Goal: Task Accomplishment & Management: Complete application form

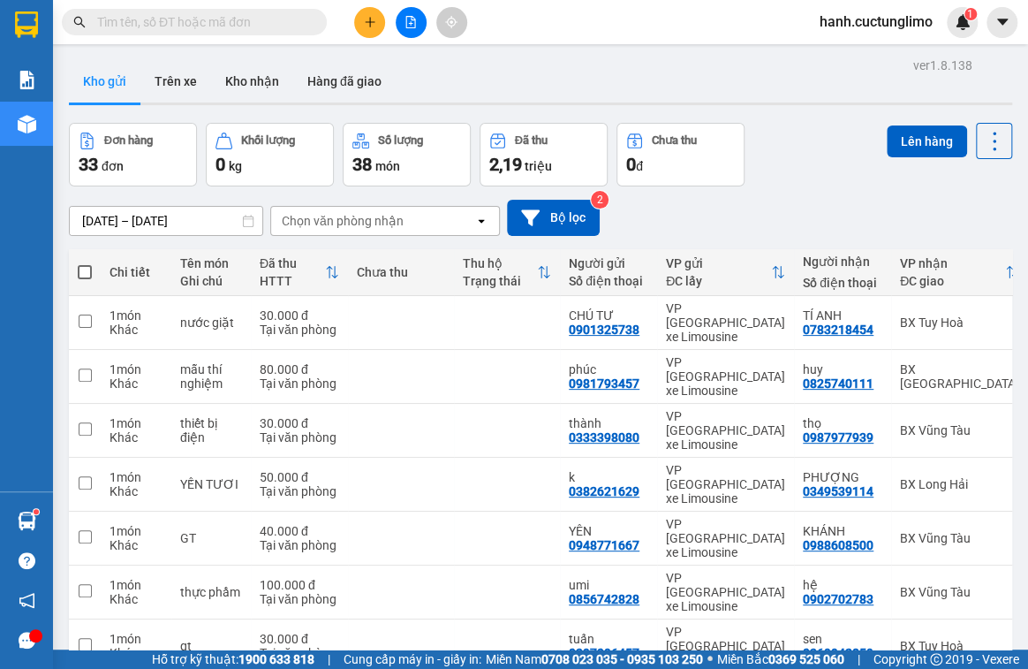
click at [374, 27] on icon "plus" at bounding box center [370, 22] width 12 height 12
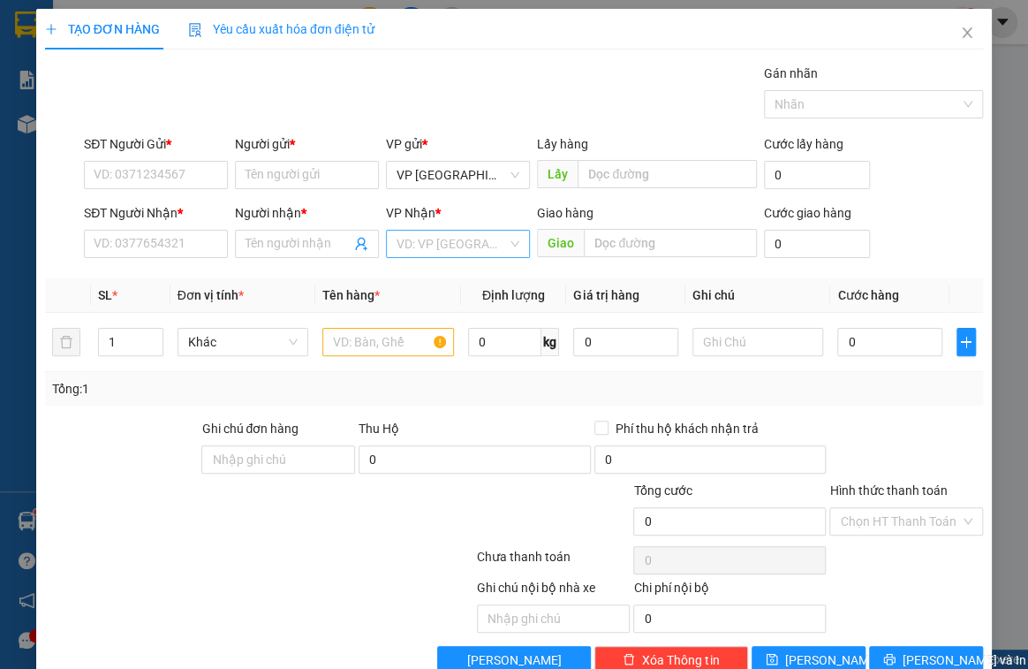
click at [456, 240] on input "search" at bounding box center [452, 244] width 110 height 27
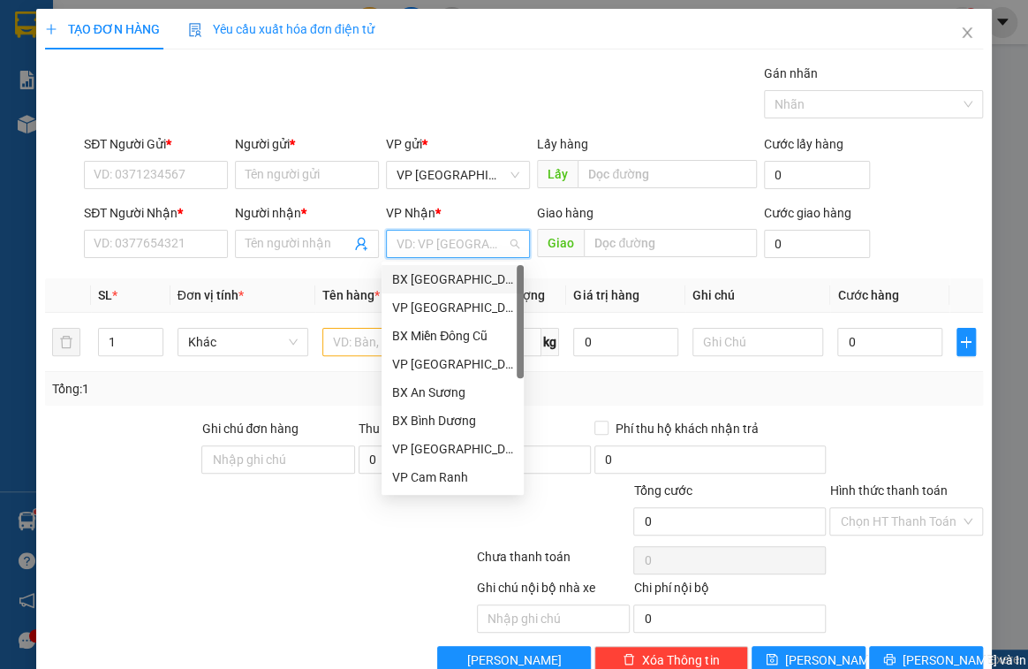
type input "d"
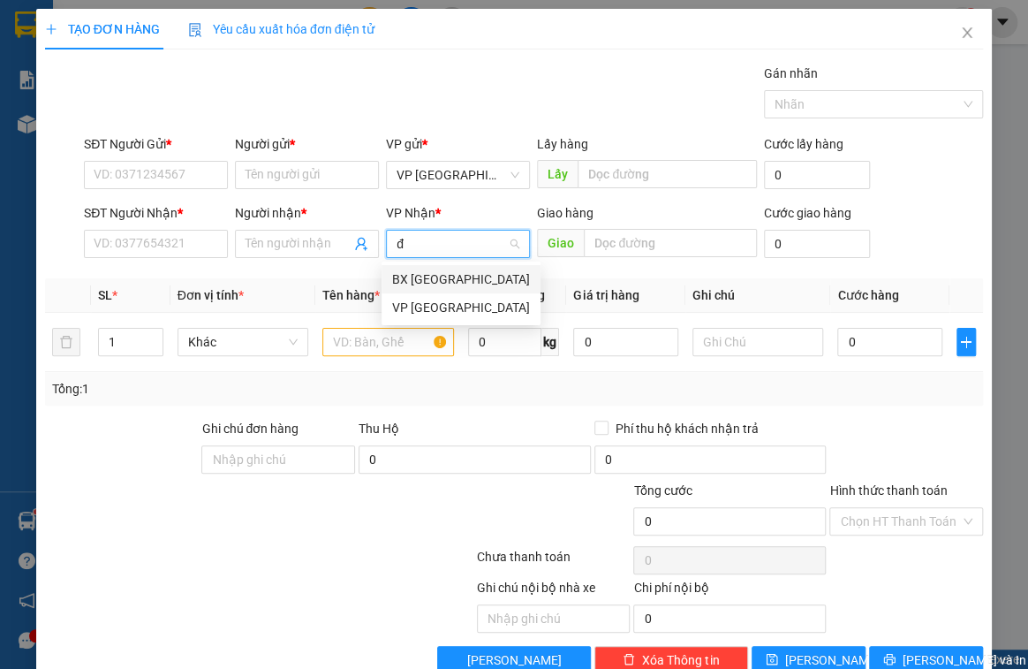
type input "đà"
click at [443, 308] on div "VP [GEOGRAPHIC_DATA]" at bounding box center [461, 307] width 138 height 19
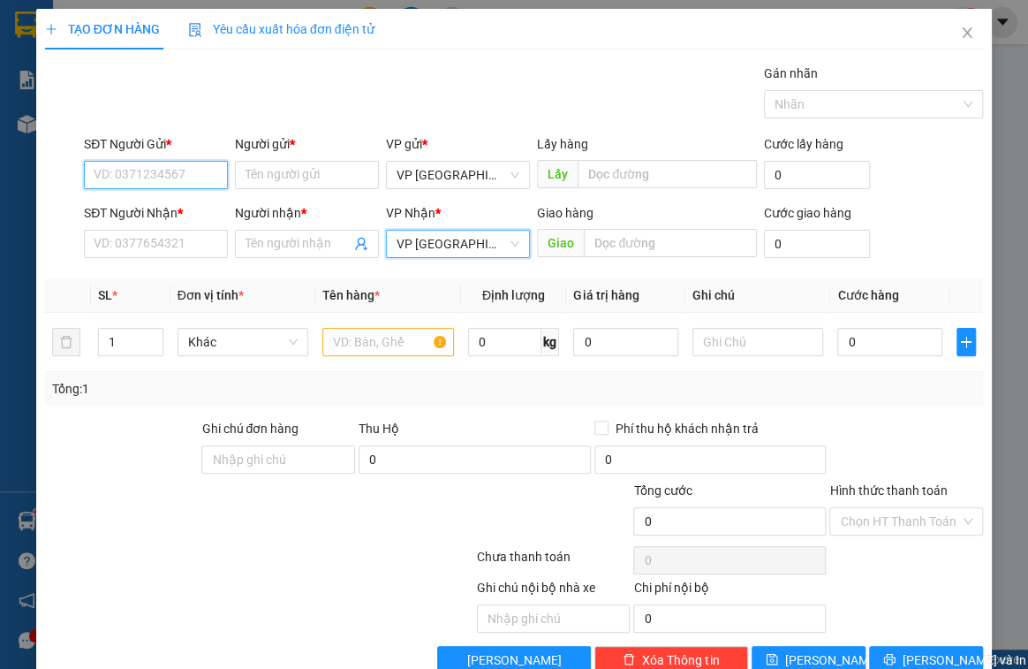
click at [90, 167] on input "SĐT Người Gửi *" at bounding box center [156, 175] width 144 height 28
type input "0938915687"
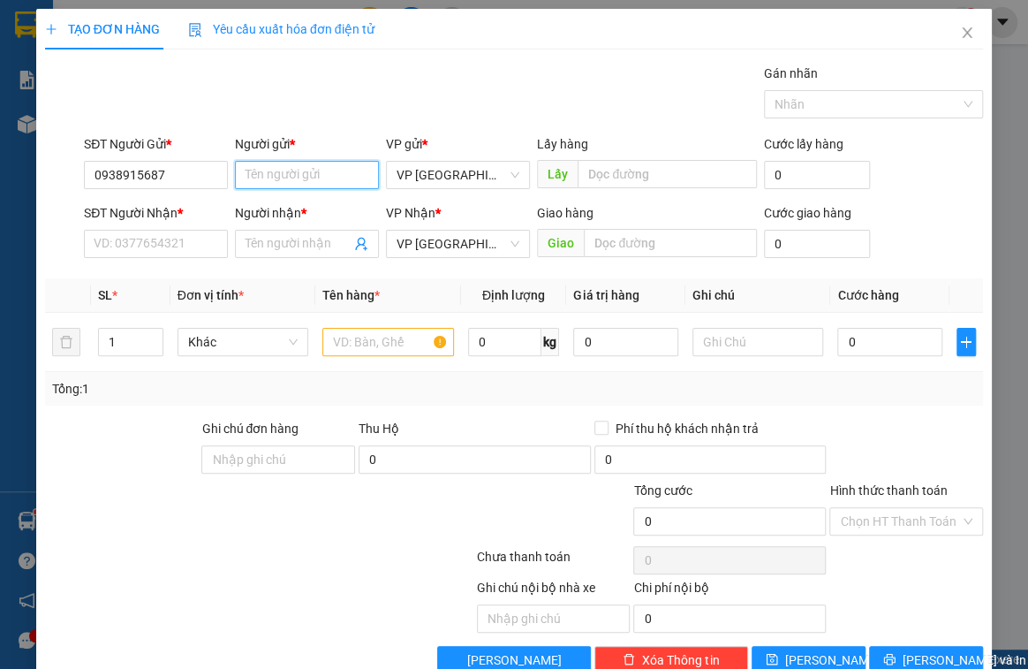
click at [280, 175] on input "Người gửi *" at bounding box center [307, 175] width 144 height 28
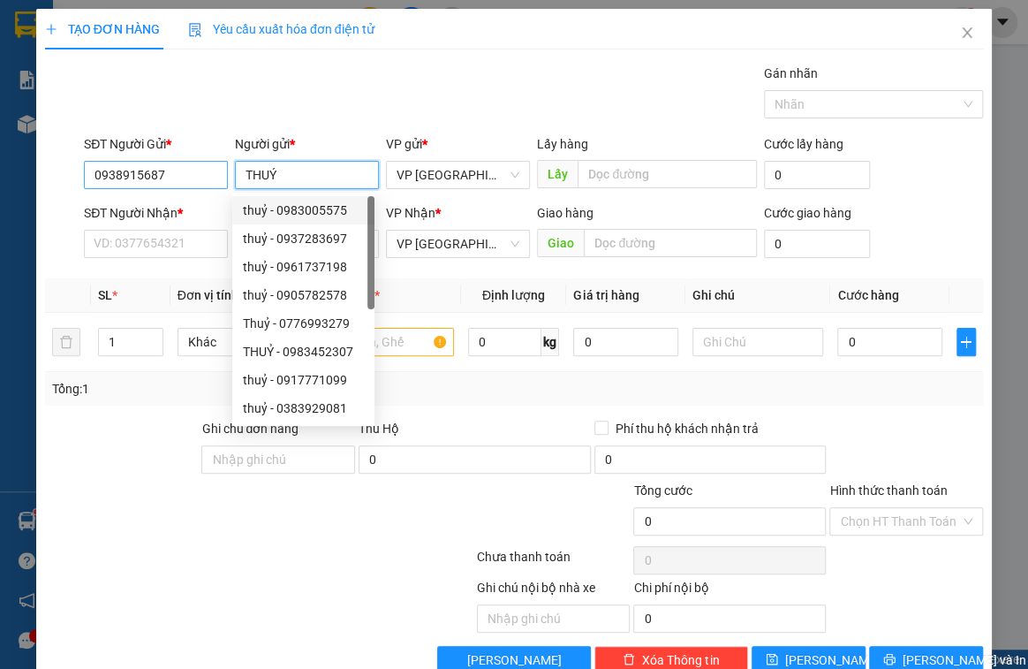
type input "THUÝ"
click at [210, 176] on input "0938915687" at bounding box center [156, 175] width 144 height 28
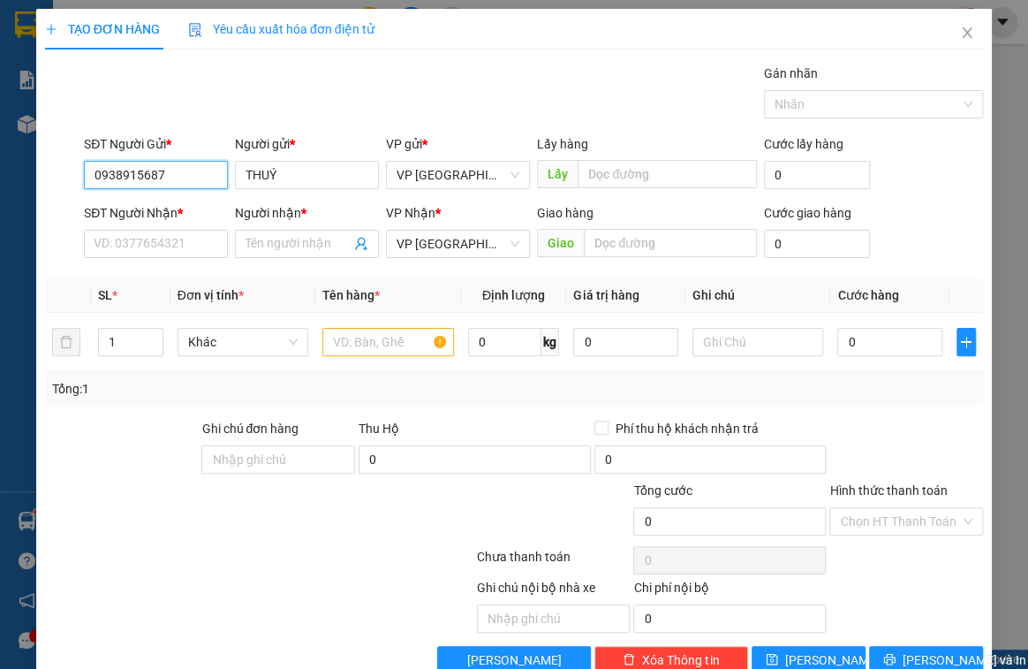
drag, startPoint x: 207, startPoint y: 174, endPoint x: 55, endPoint y: 179, distance: 152.0
click at [55, 179] on div "SĐT Người Gửi * 0938915687 0938915687 Người gửi * THUÝ VP gửi * VP [GEOGRAPHIC_…" at bounding box center [514, 165] width 943 height 62
click at [145, 239] on input "SĐT Người Nhận *" at bounding box center [156, 244] width 144 height 28
paste input "0938915687"
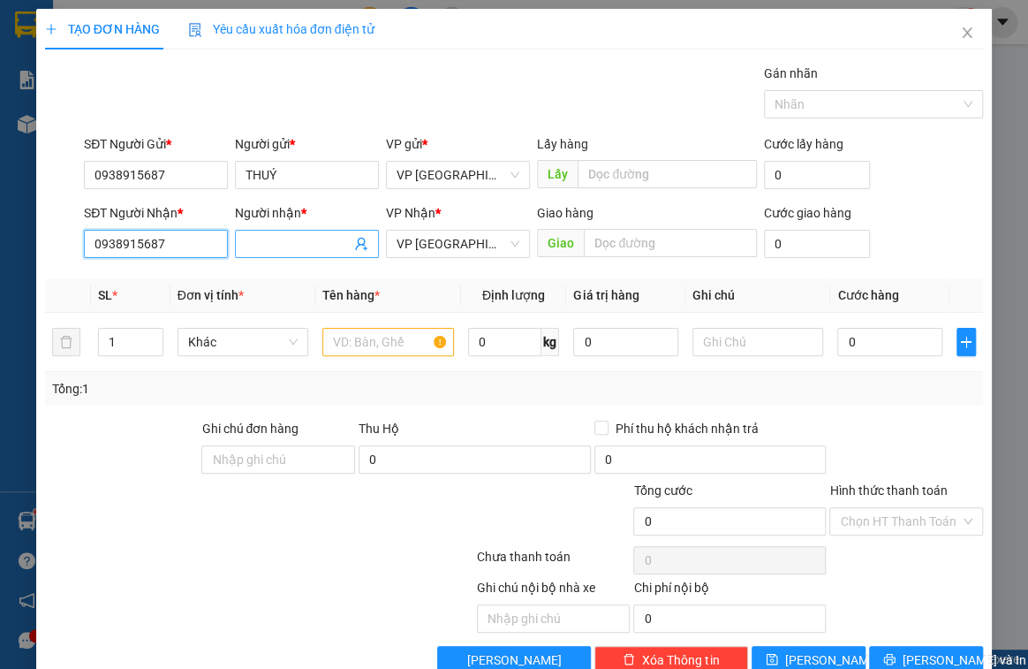
type input "0938915687"
click at [285, 246] on input "Người nhận *" at bounding box center [298, 243] width 105 height 19
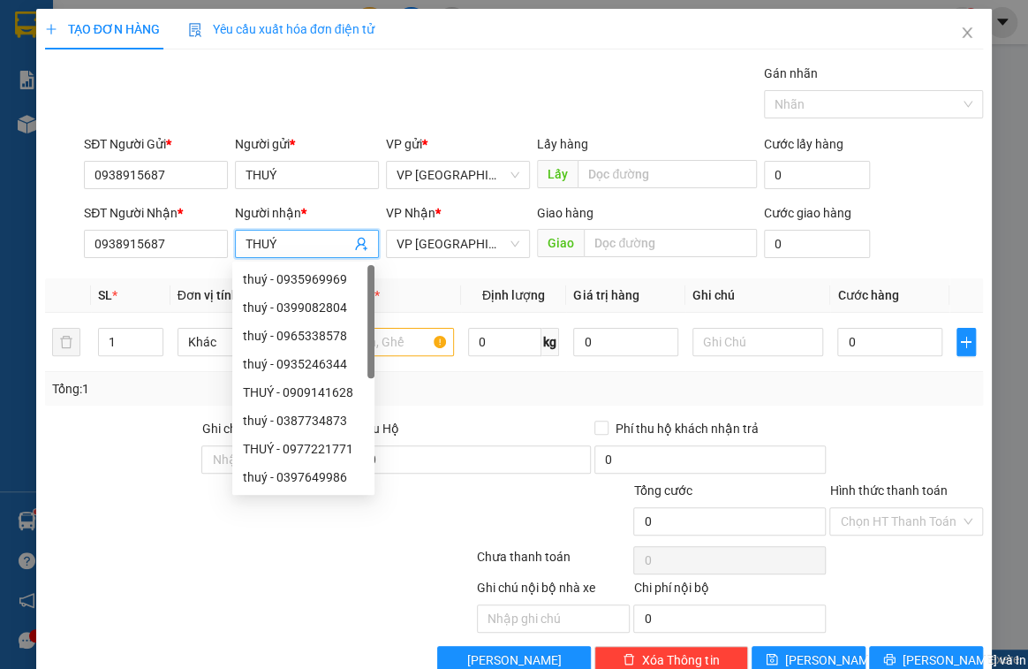
type input "THUÝ"
click at [155, 288] on div "SL *" at bounding box center [130, 294] width 65 height 19
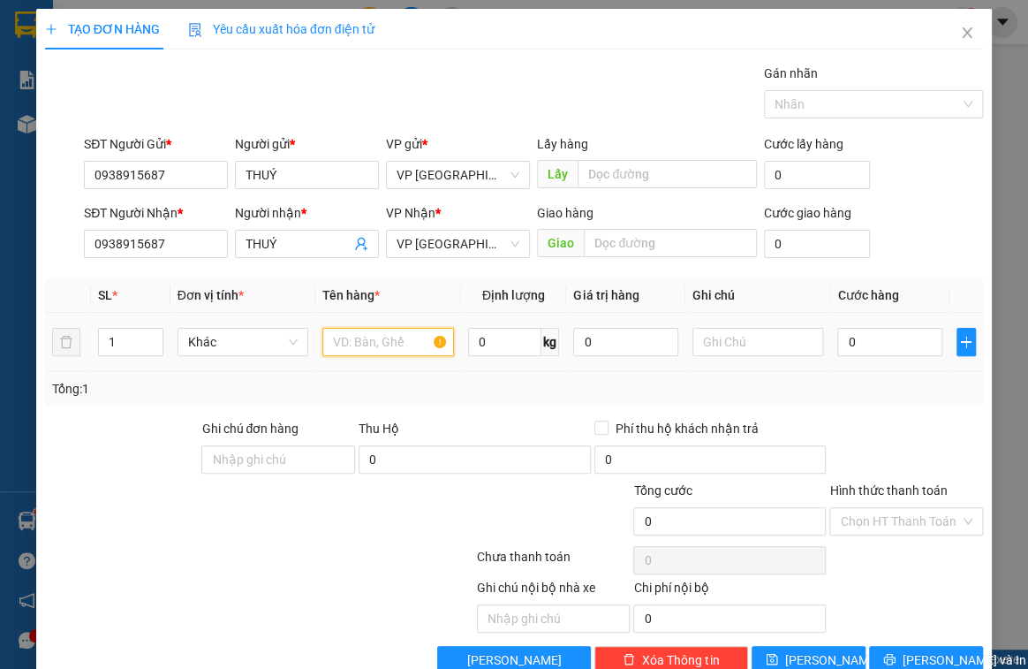
click at [349, 337] on input "text" at bounding box center [387, 342] width 131 height 28
type input "VALY"
click at [868, 345] on input "0" at bounding box center [890, 342] width 105 height 28
type input "8"
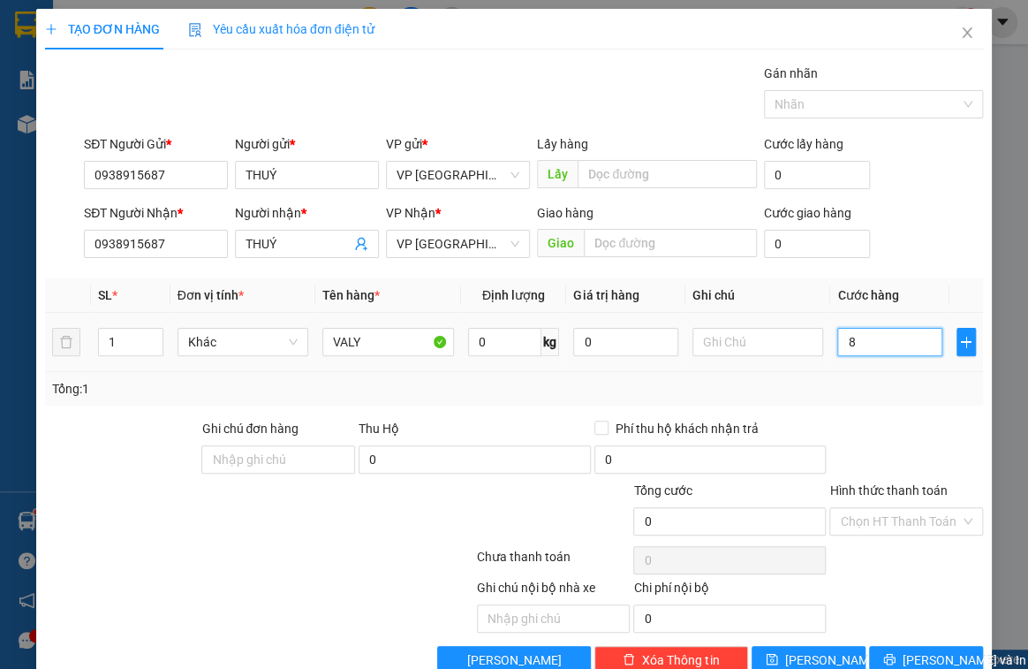
type input "8"
type input "80"
type input "800"
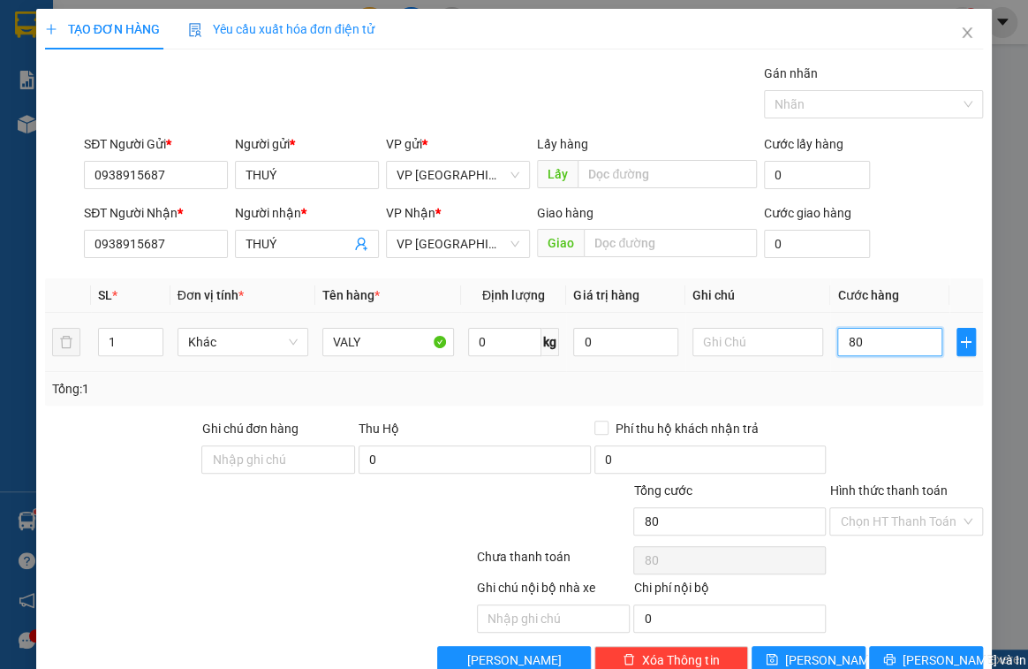
type input "800"
type input "8.000"
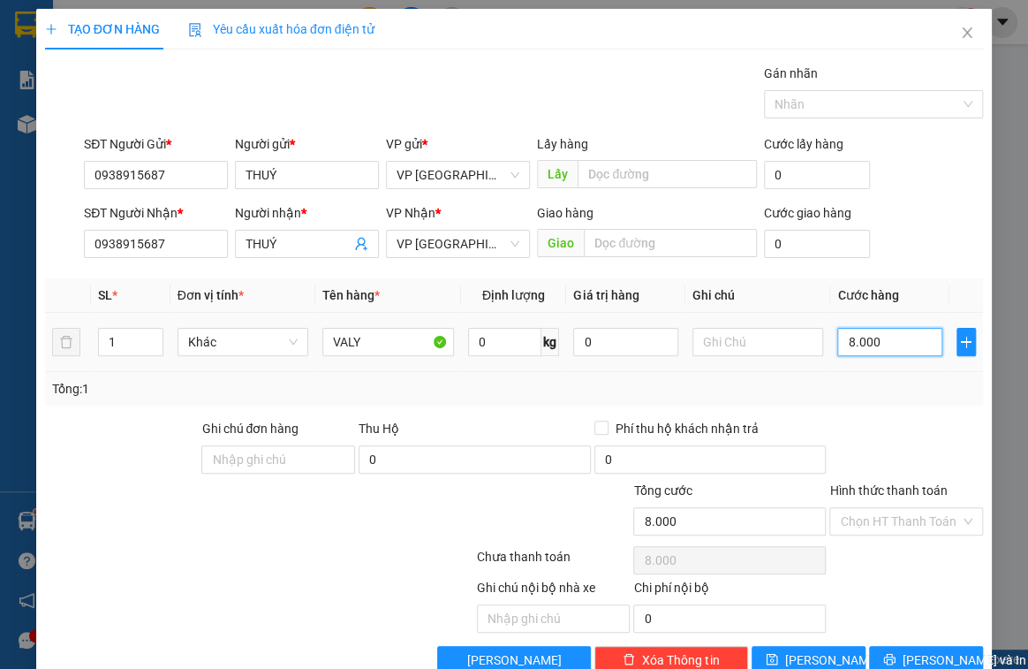
type input "80.000"
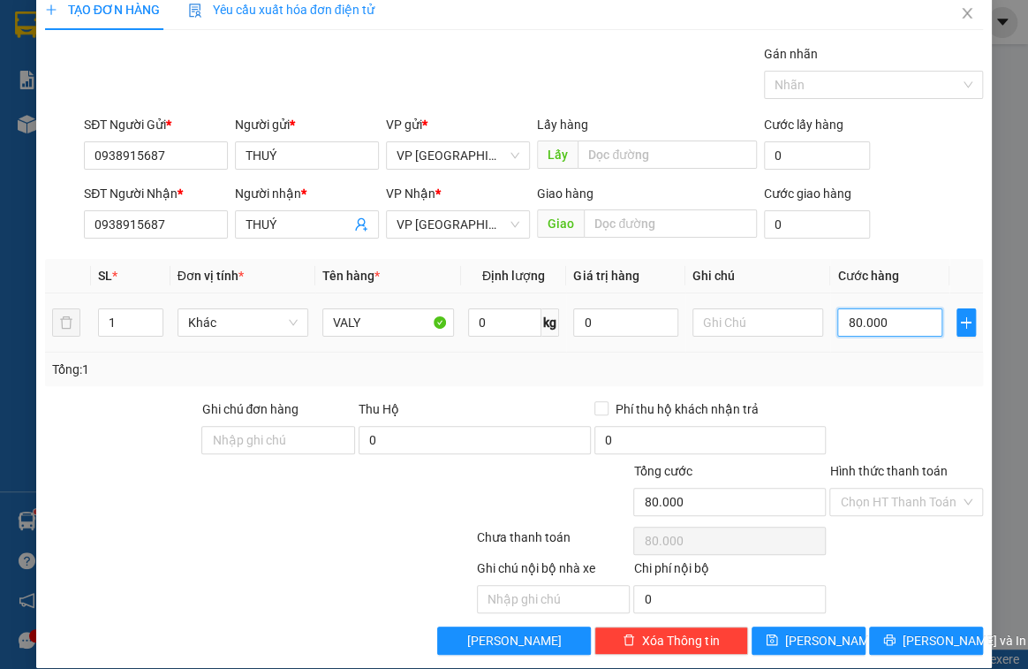
scroll to position [38, 0]
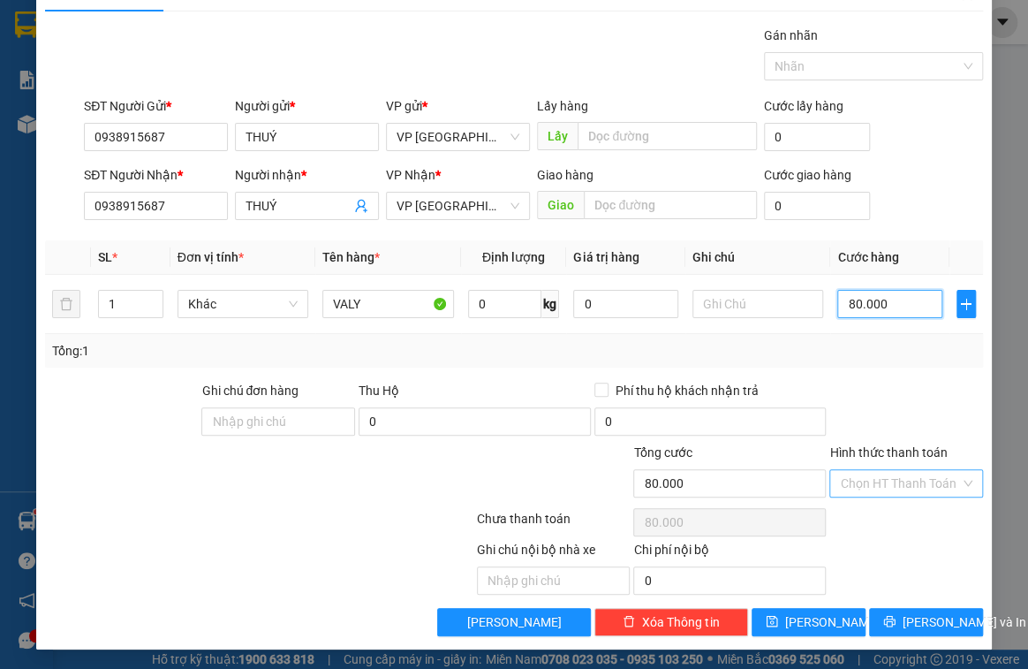
type input "80.000"
click at [900, 481] on input "Hình thức thanh toán" at bounding box center [900, 483] width 120 height 27
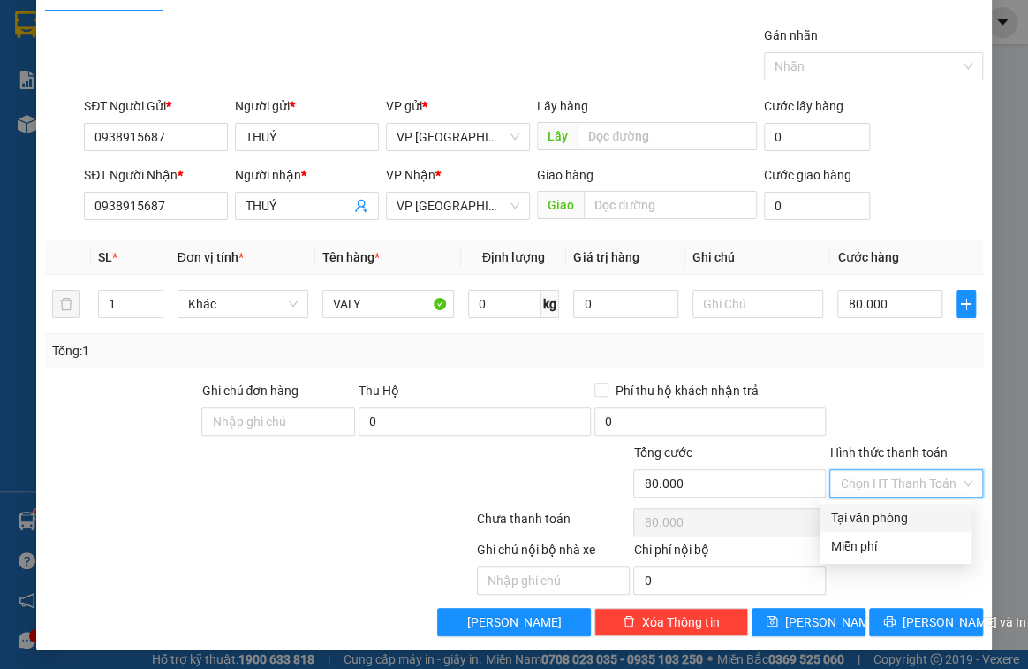
click at [907, 512] on div "Tại văn phòng" at bounding box center [895, 517] width 131 height 19
type input "0"
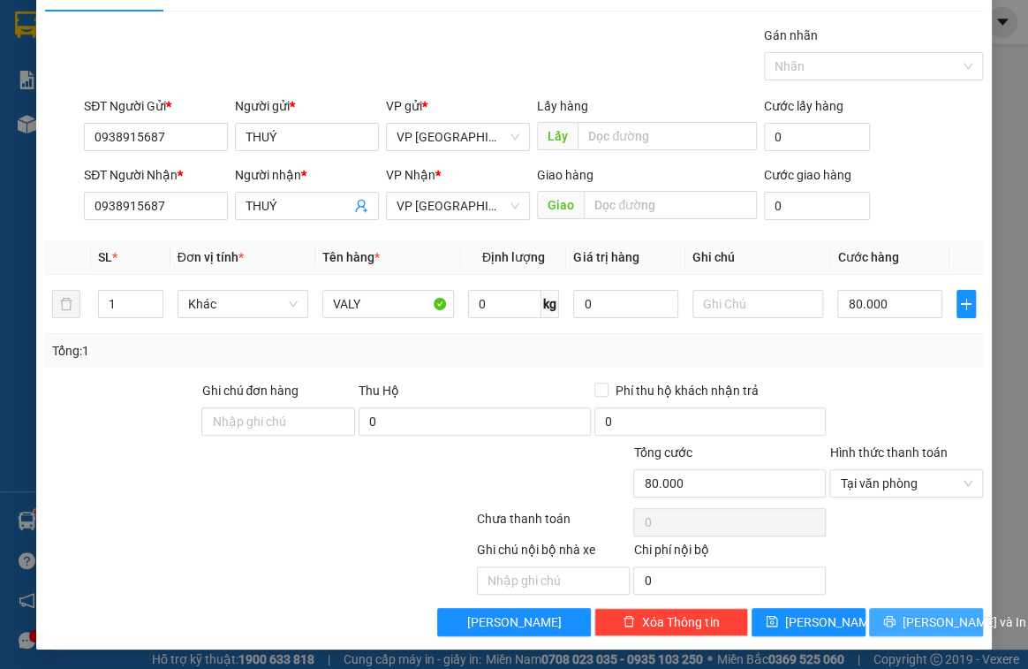
click at [944, 612] on span "[PERSON_NAME] và In" at bounding box center [965, 621] width 124 height 19
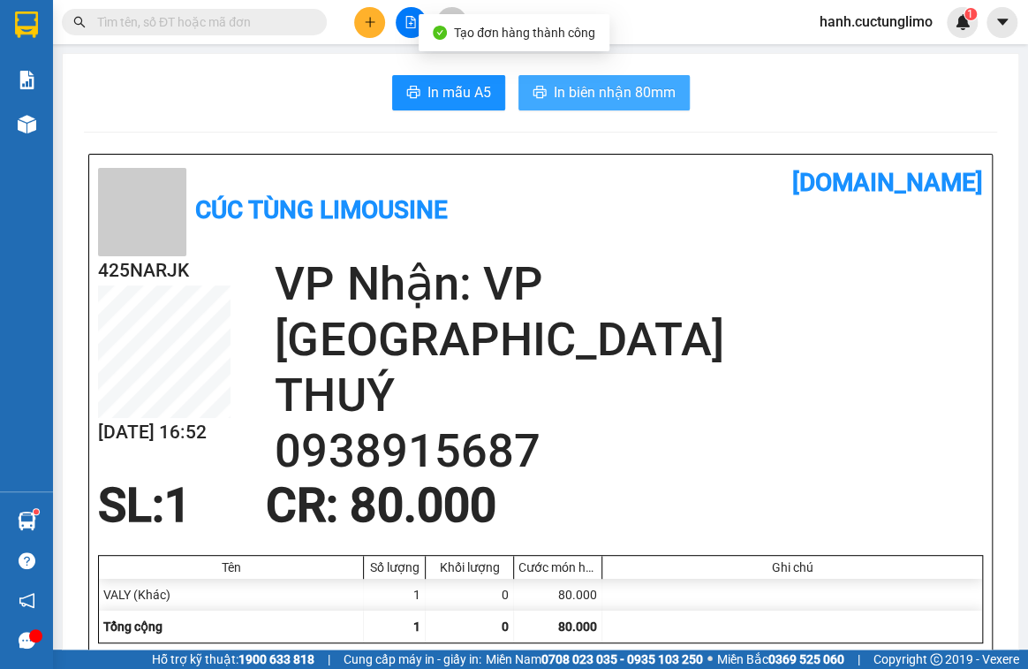
click at [618, 92] on span "In biên nhận 80mm" at bounding box center [615, 92] width 122 height 22
